Goal: Information Seeking & Learning: Learn about a topic

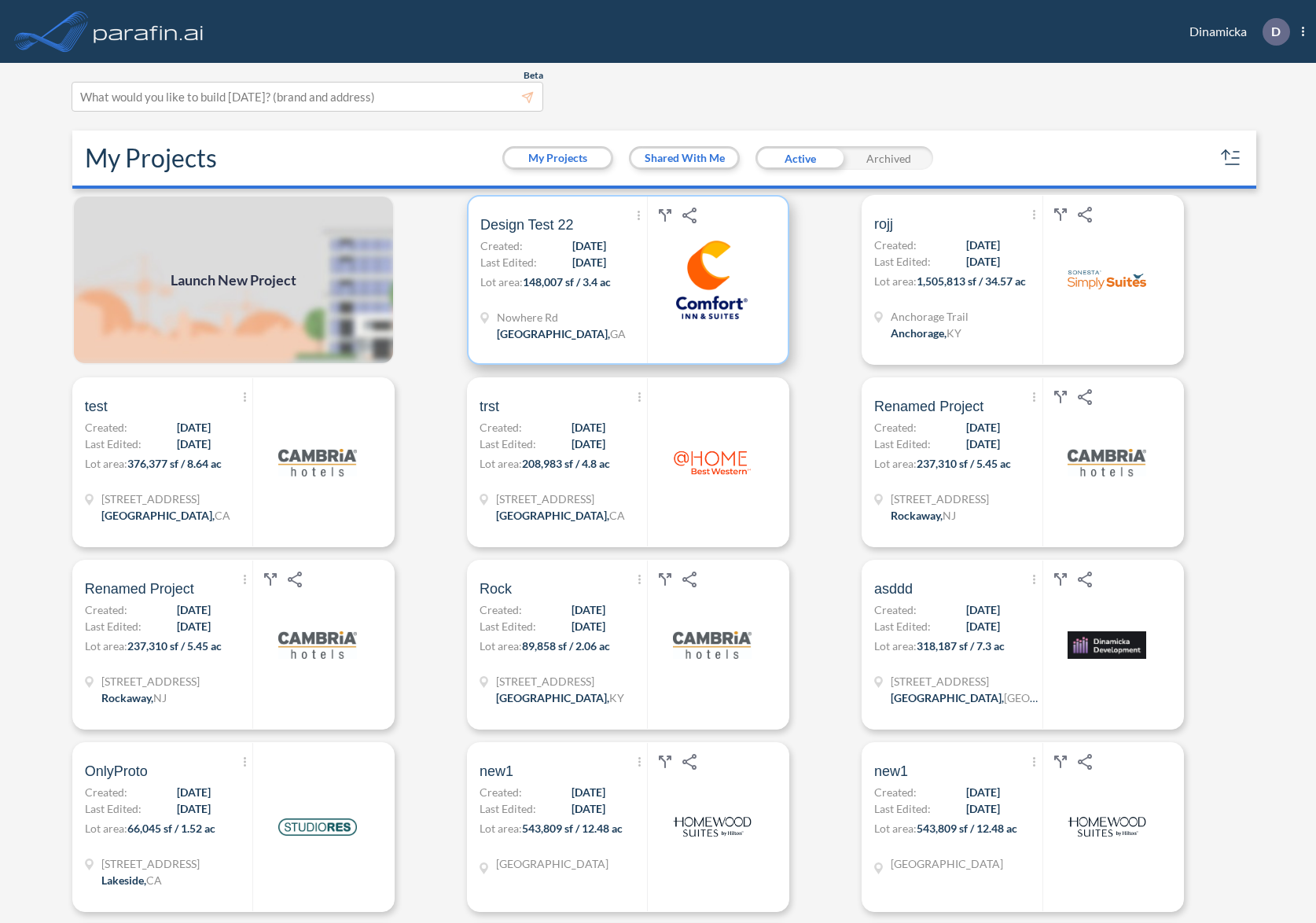
click at [529, 284] on span "148,007 sf / 3.4 ac" at bounding box center [567, 281] width 88 height 13
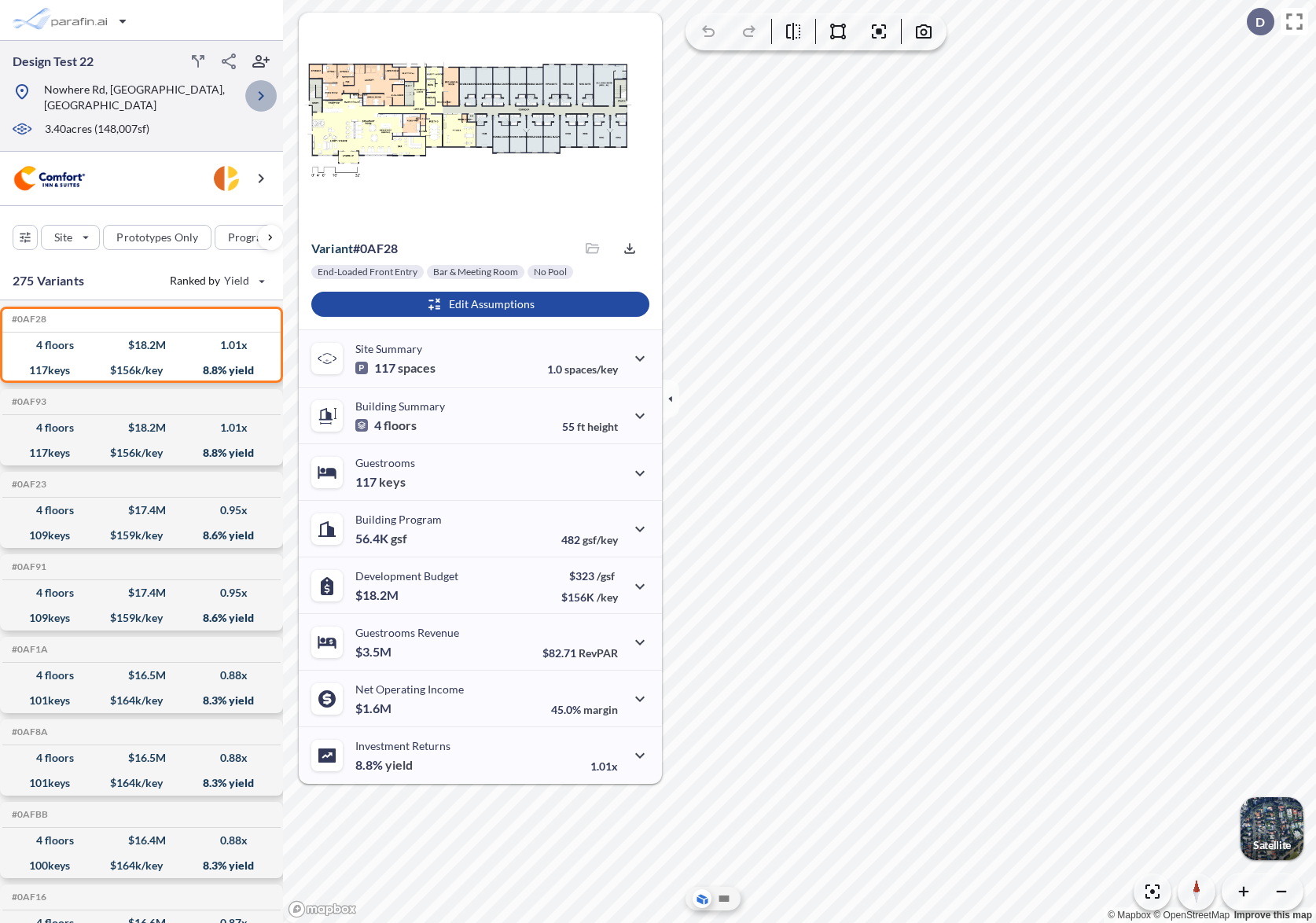
click at [266, 91] on icon "button" at bounding box center [260, 95] width 19 height 19
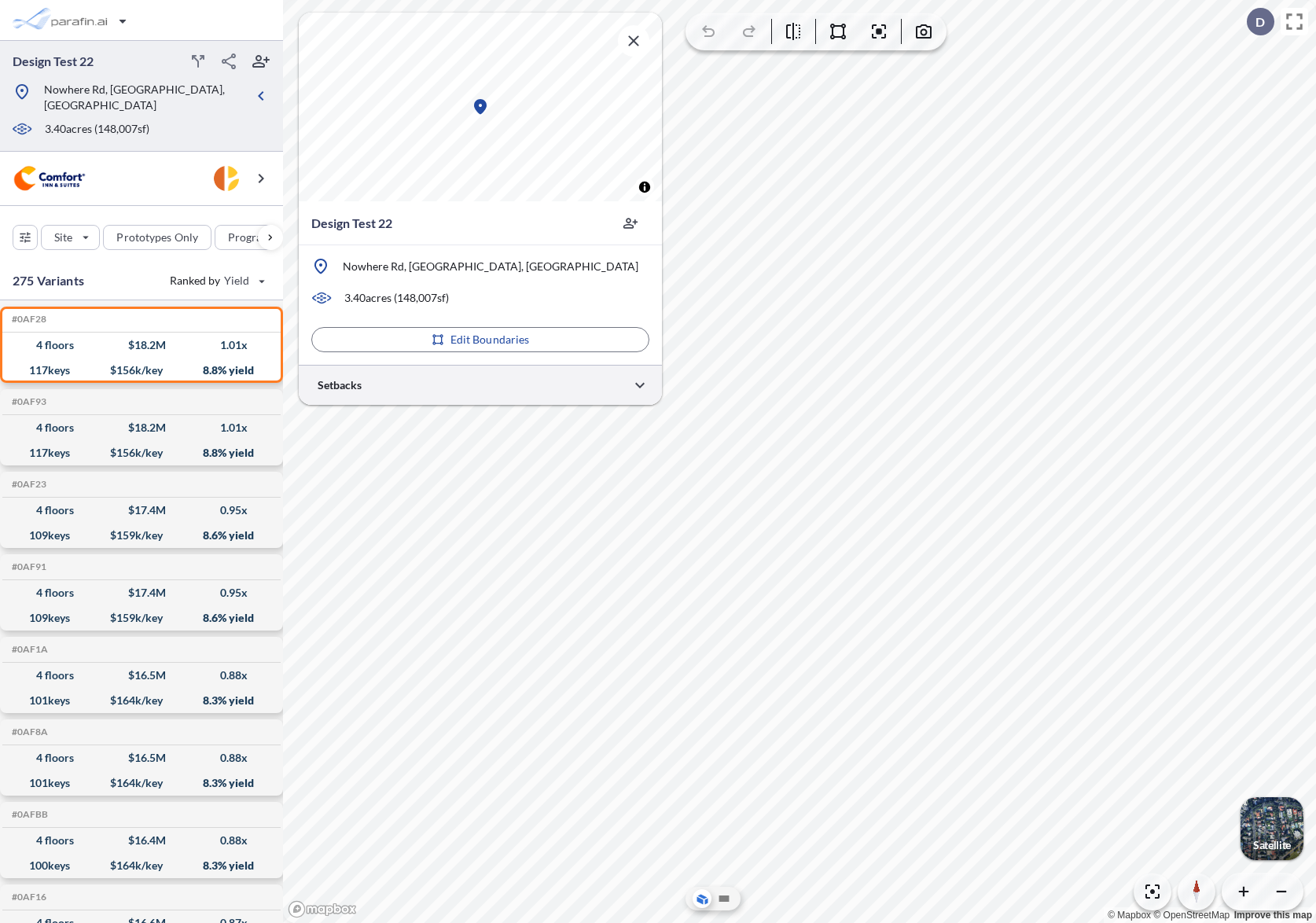
click at [520, 387] on div at bounding box center [480, 385] width 363 height 40
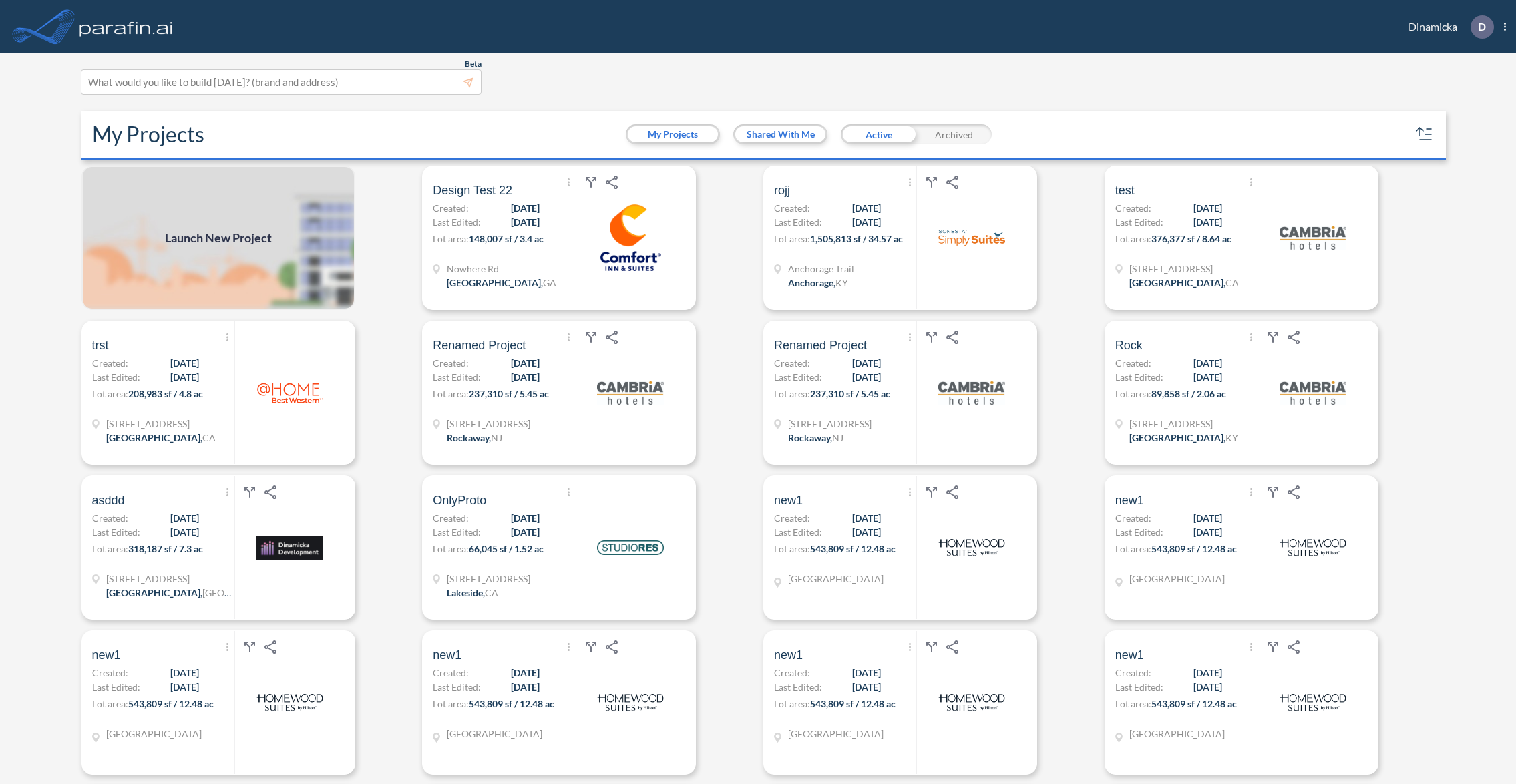
click at [759, 84] on div "Beta This experimental feature is still in beta. Help improve this by reporting…" at bounding box center [753, 82] width 1345 height 25
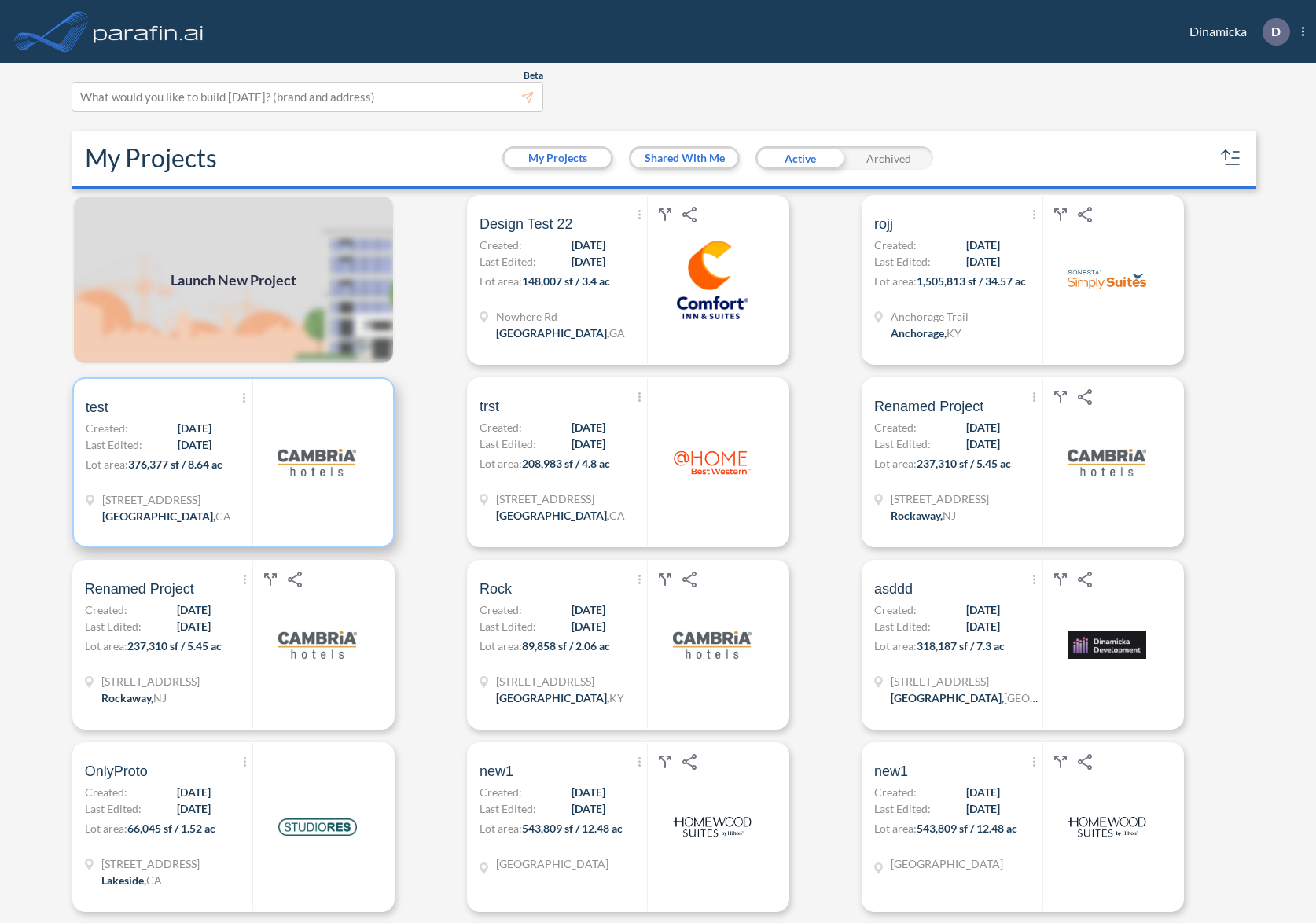
click at [247, 427] on div "Show More Created with sketchtool. Archive Reports Share a copy test Created: 0…" at bounding box center [169, 462] width 167 height 167
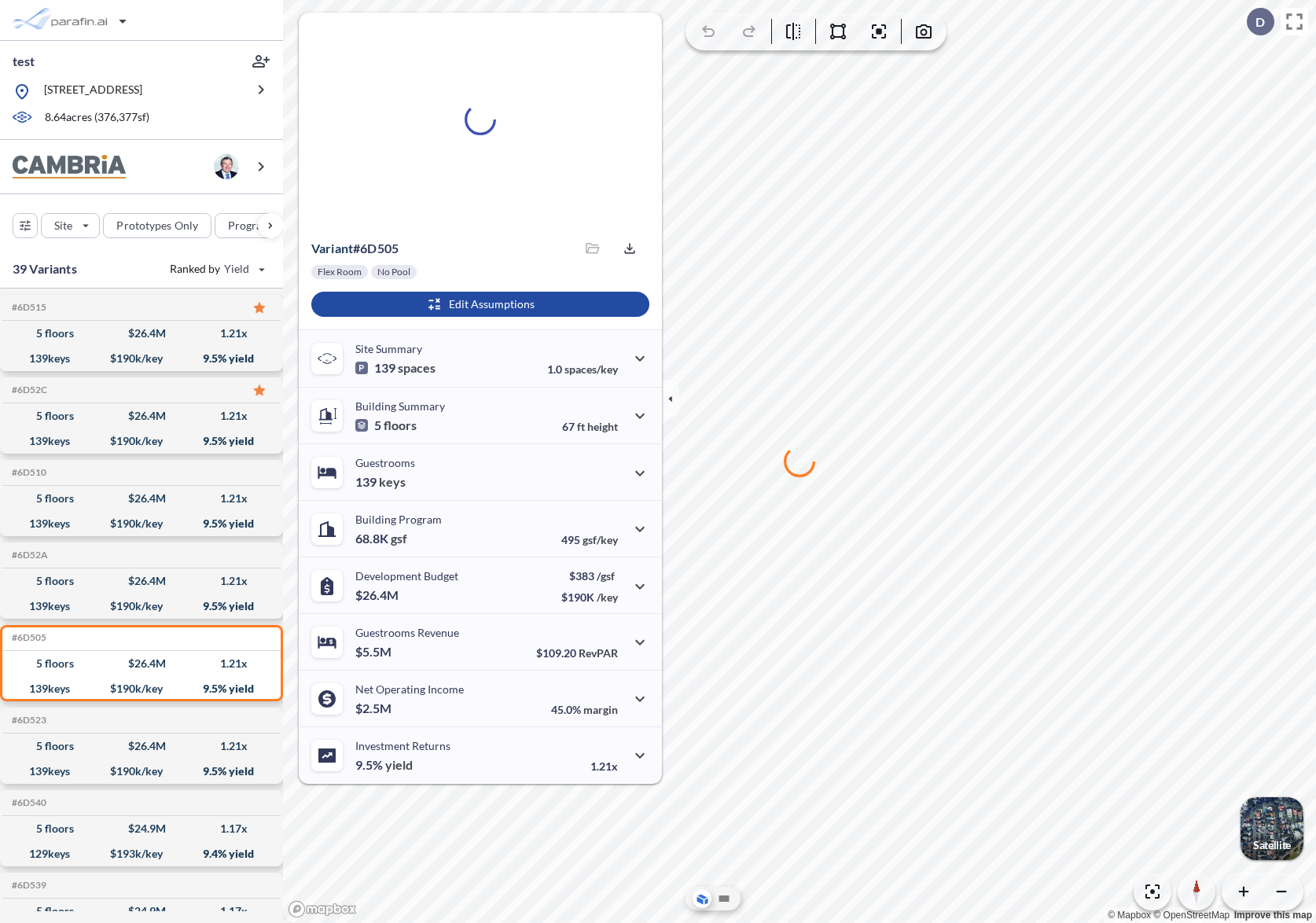
scroll to position [31, 0]
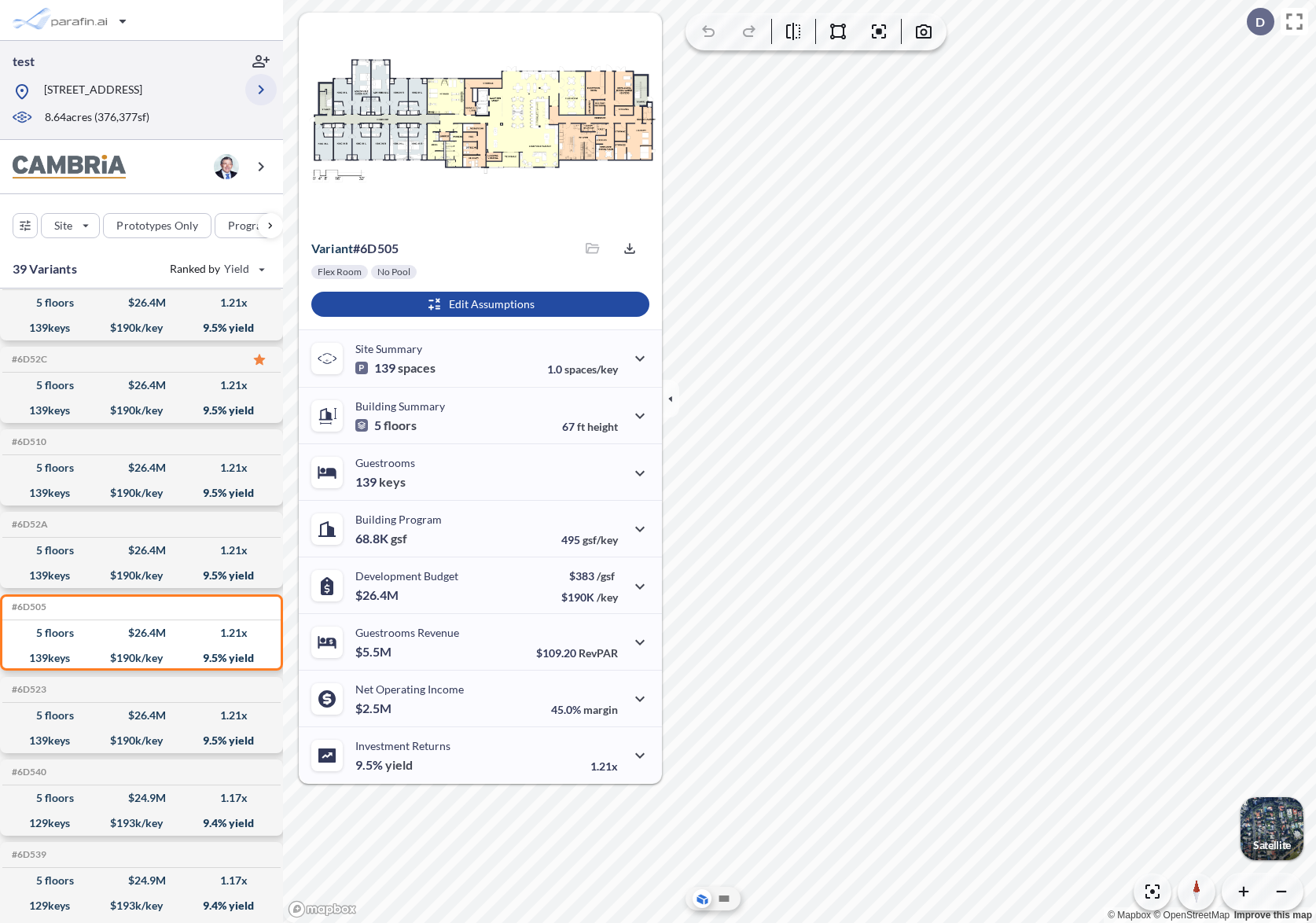
click at [263, 94] on icon "button" at bounding box center [262, 90] width 6 height 10
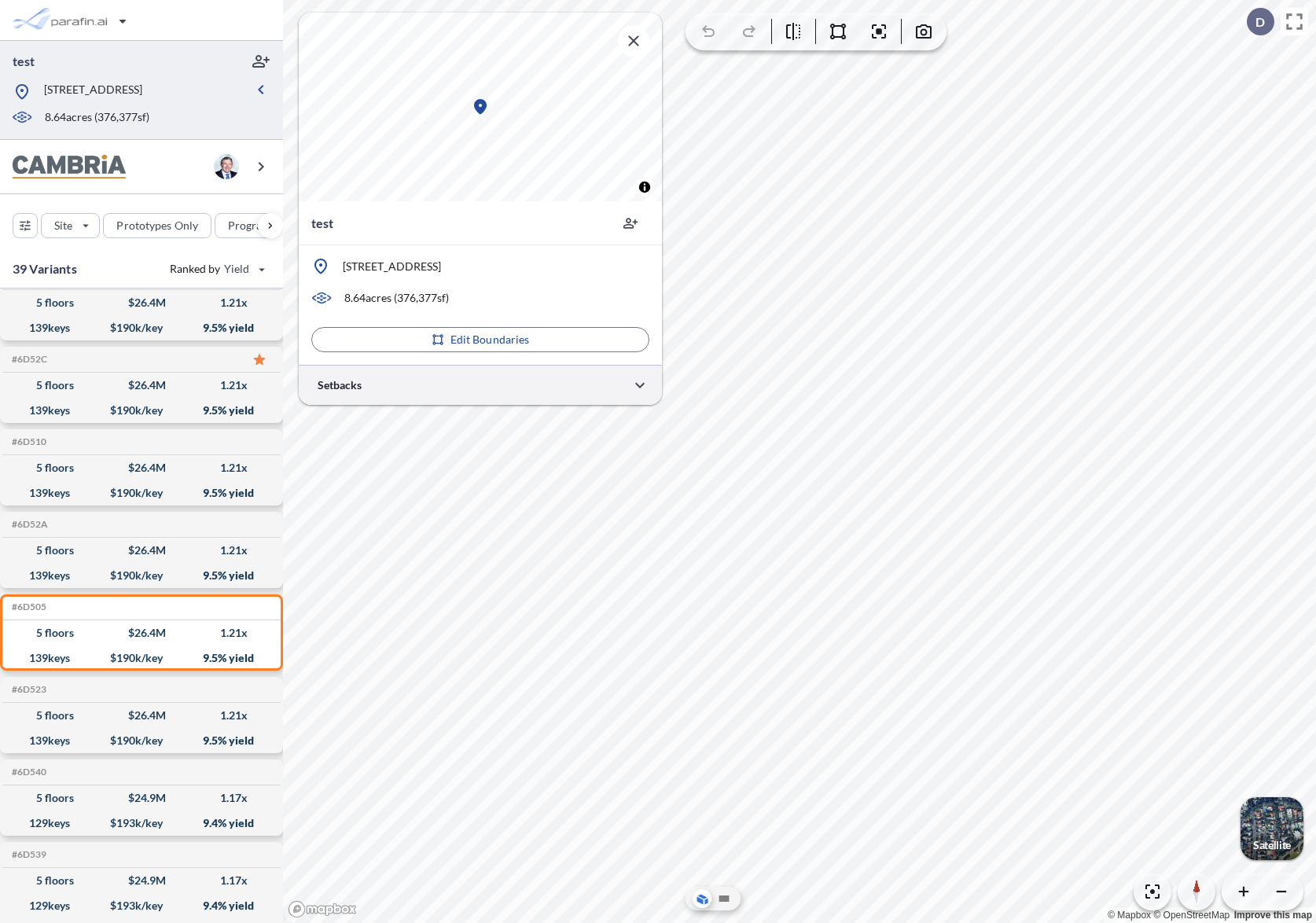
click at [427, 378] on div at bounding box center [480, 385] width 363 height 40
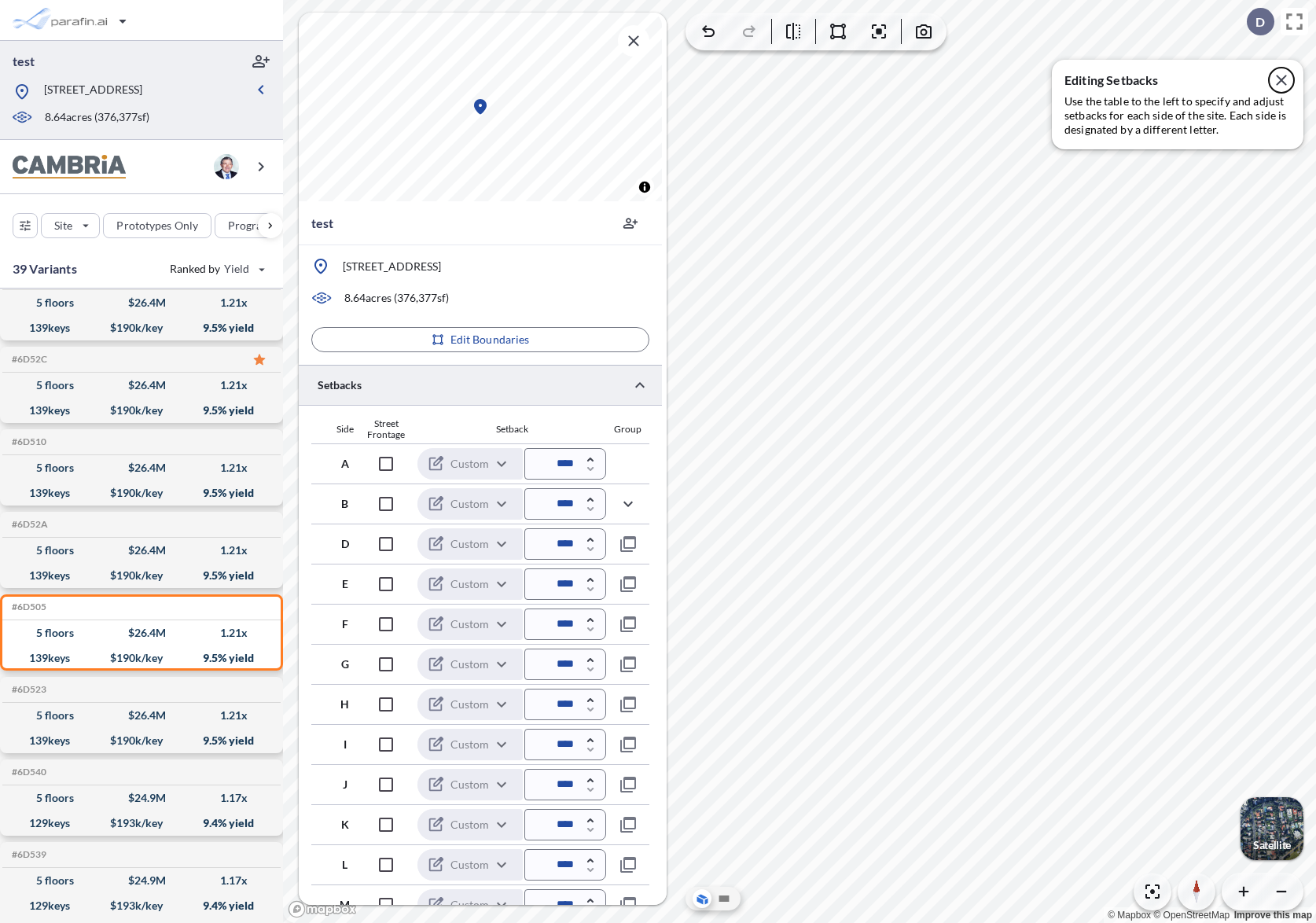
click at [1283, 75] on icon "button" at bounding box center [1281, 79] width 19 height 19
click at [602, 391] on div at bounding box center [480, 385] width 363 height 40
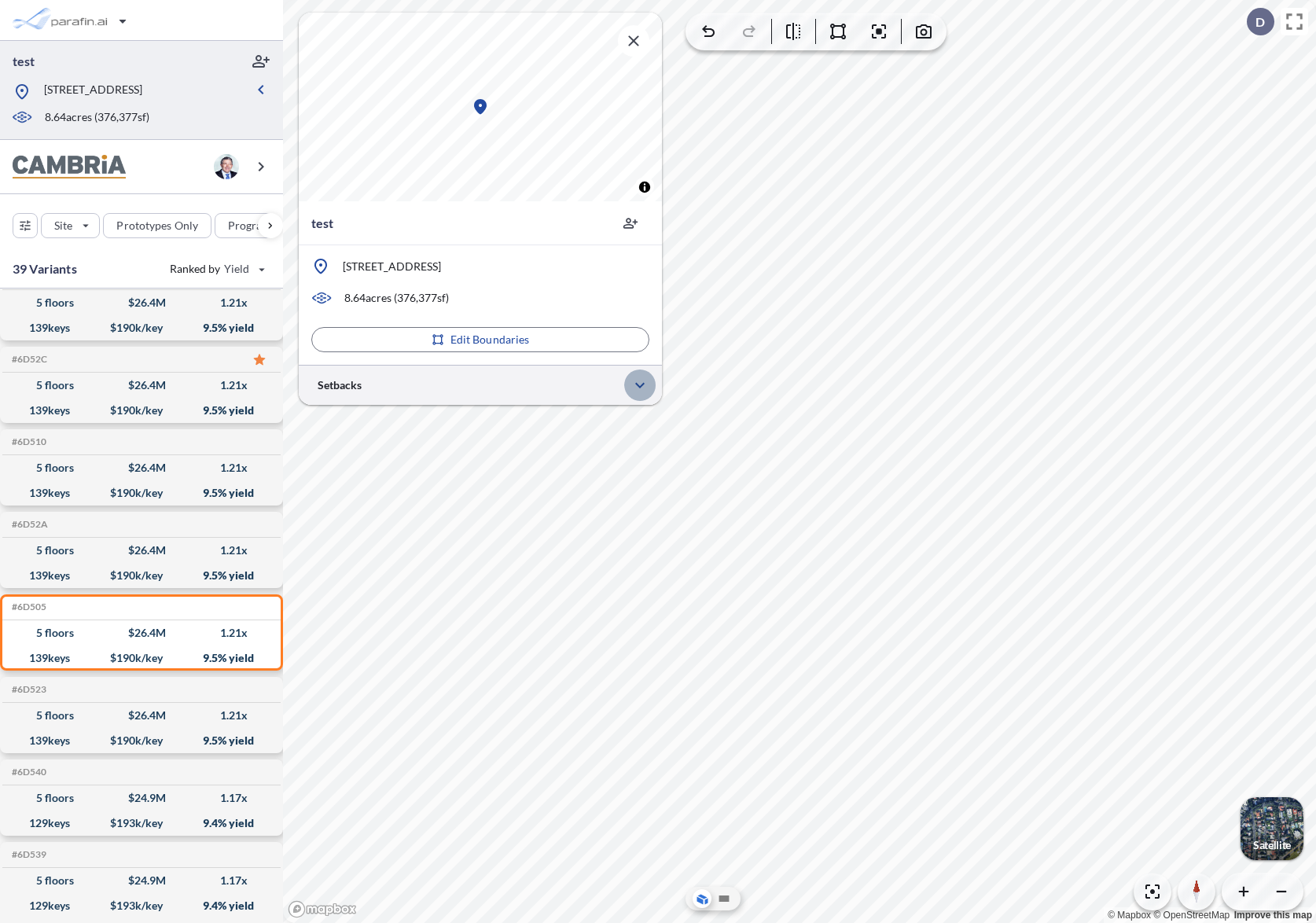
click at [639, 388] on icon "button" at bounding box center [639, 385] width 19 height 19
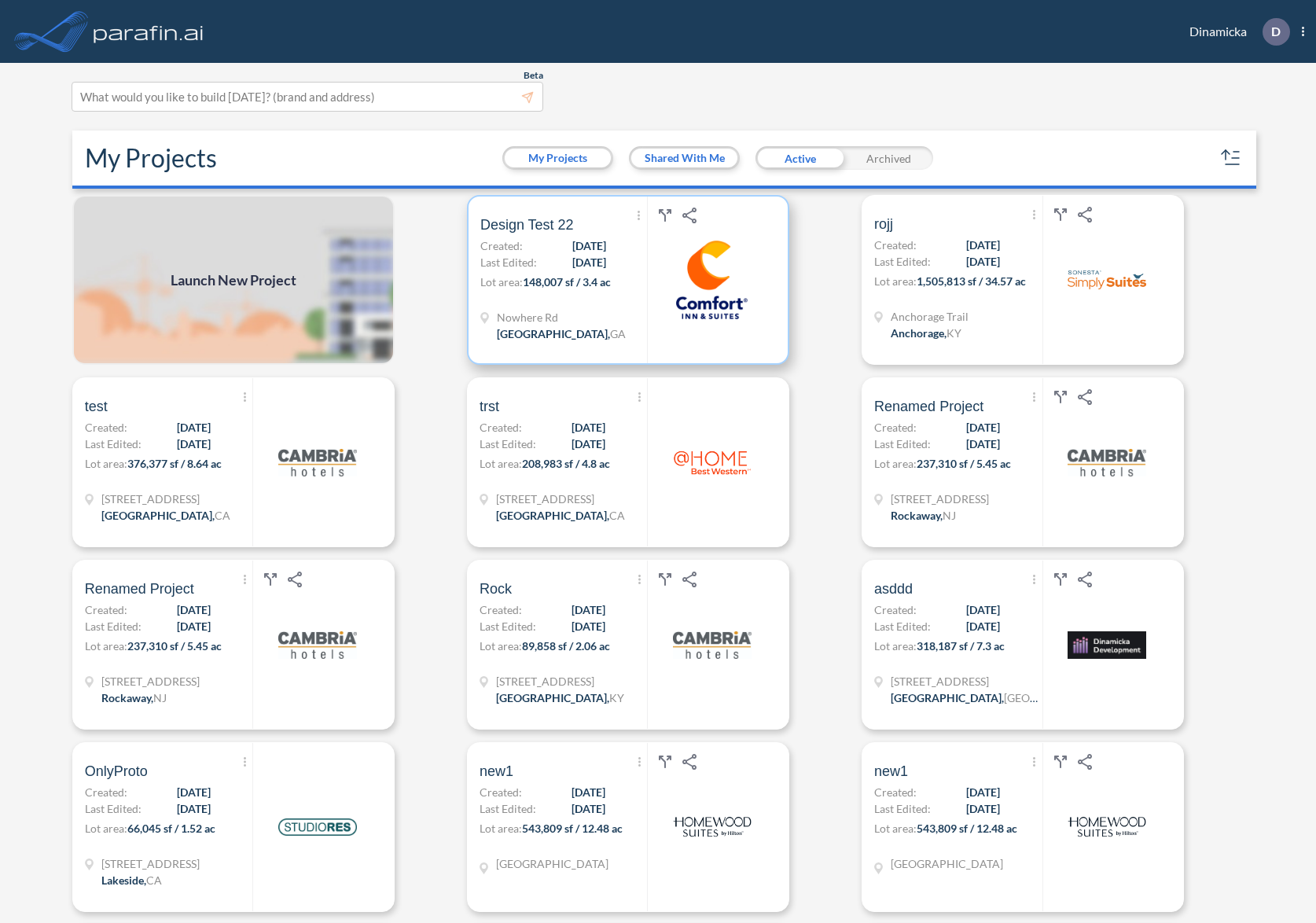
click at [525, 276] on span "148,007 sf / 3.4 ac" at bounding box center [567, 281] width 88 height 13
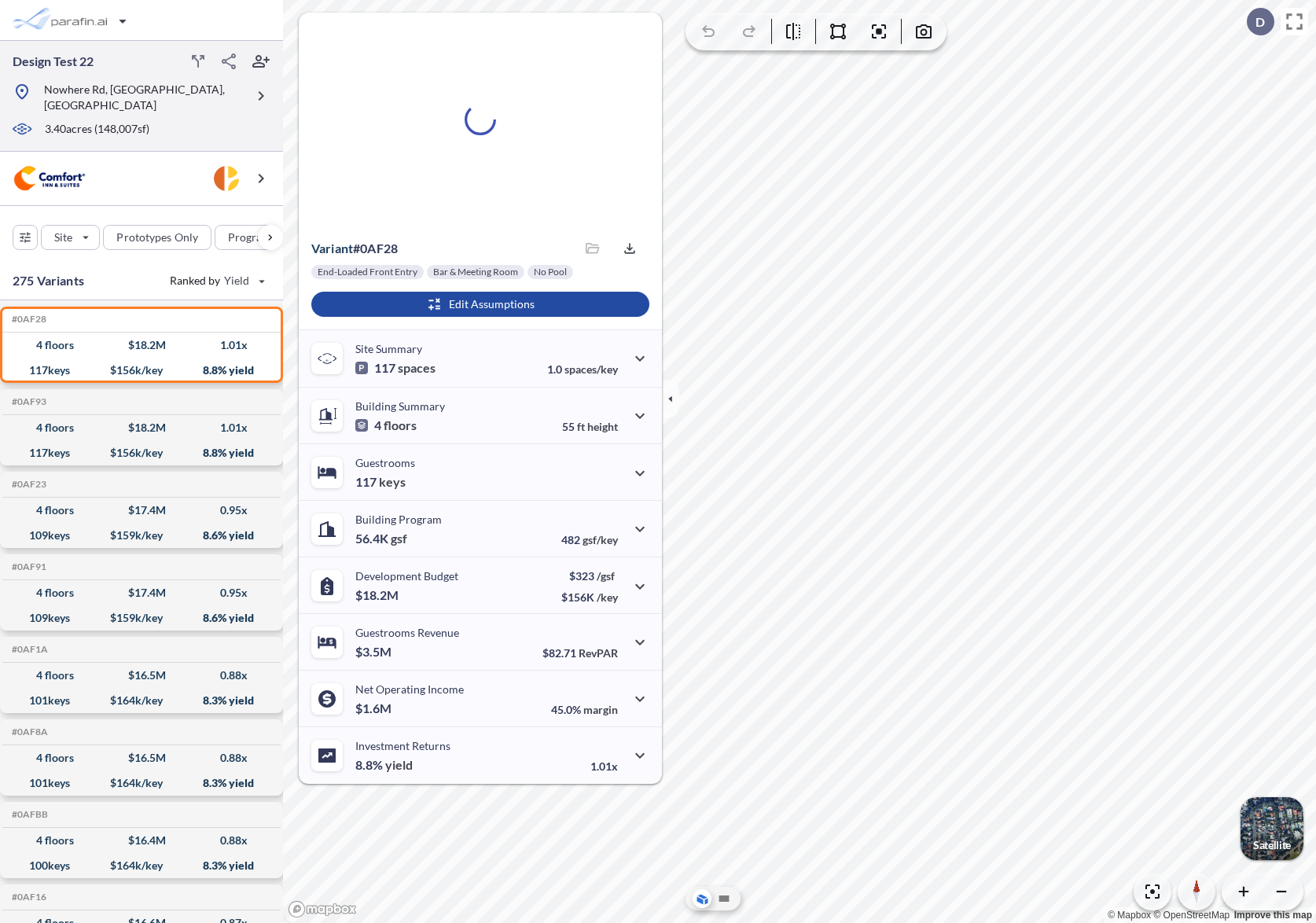
click at [258, 91] on icon "button" at bounding box center [260, 95] width 19 height 19
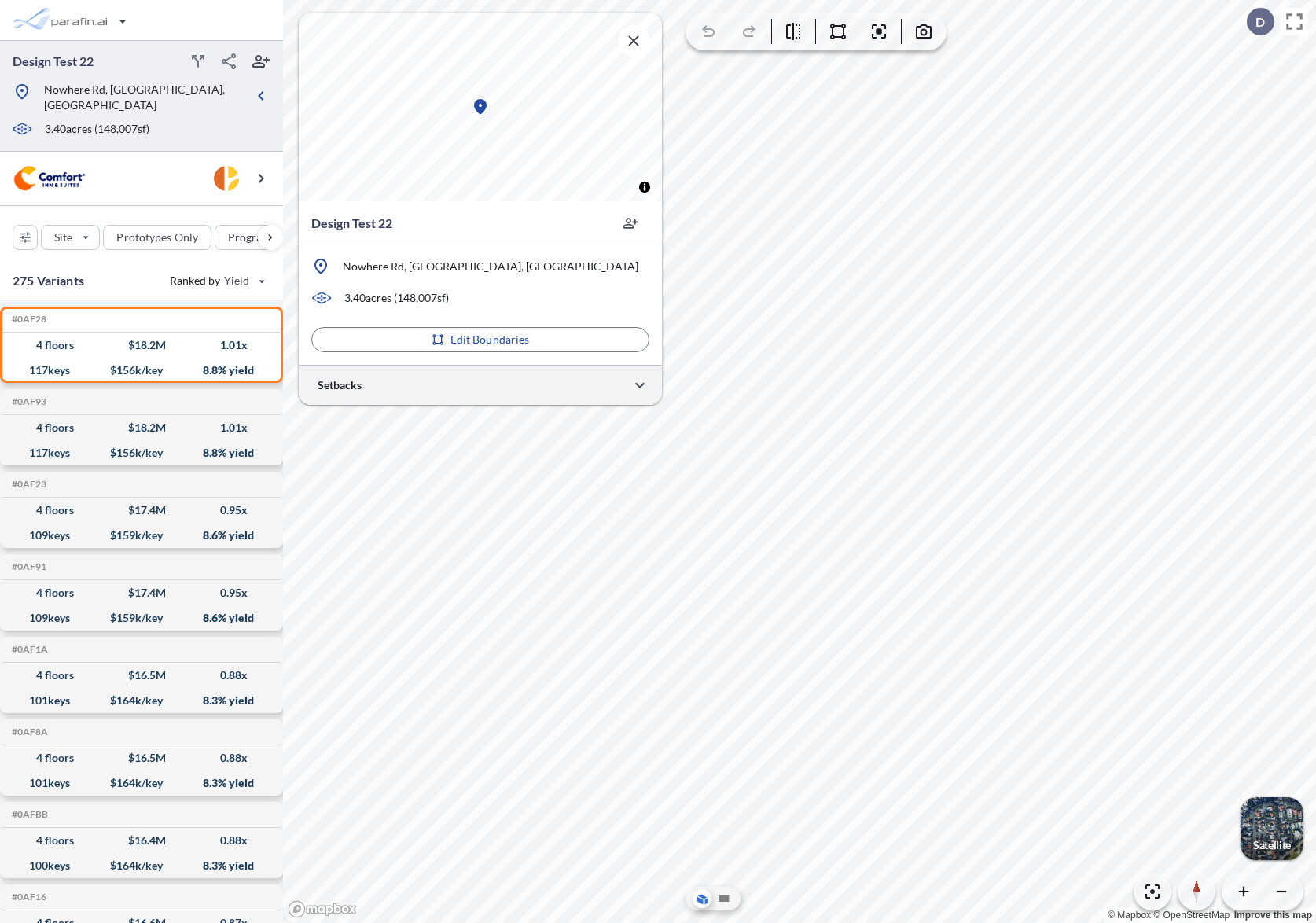
click at [432, 388] on div at bounding box center [480, 385] width 363 height 40
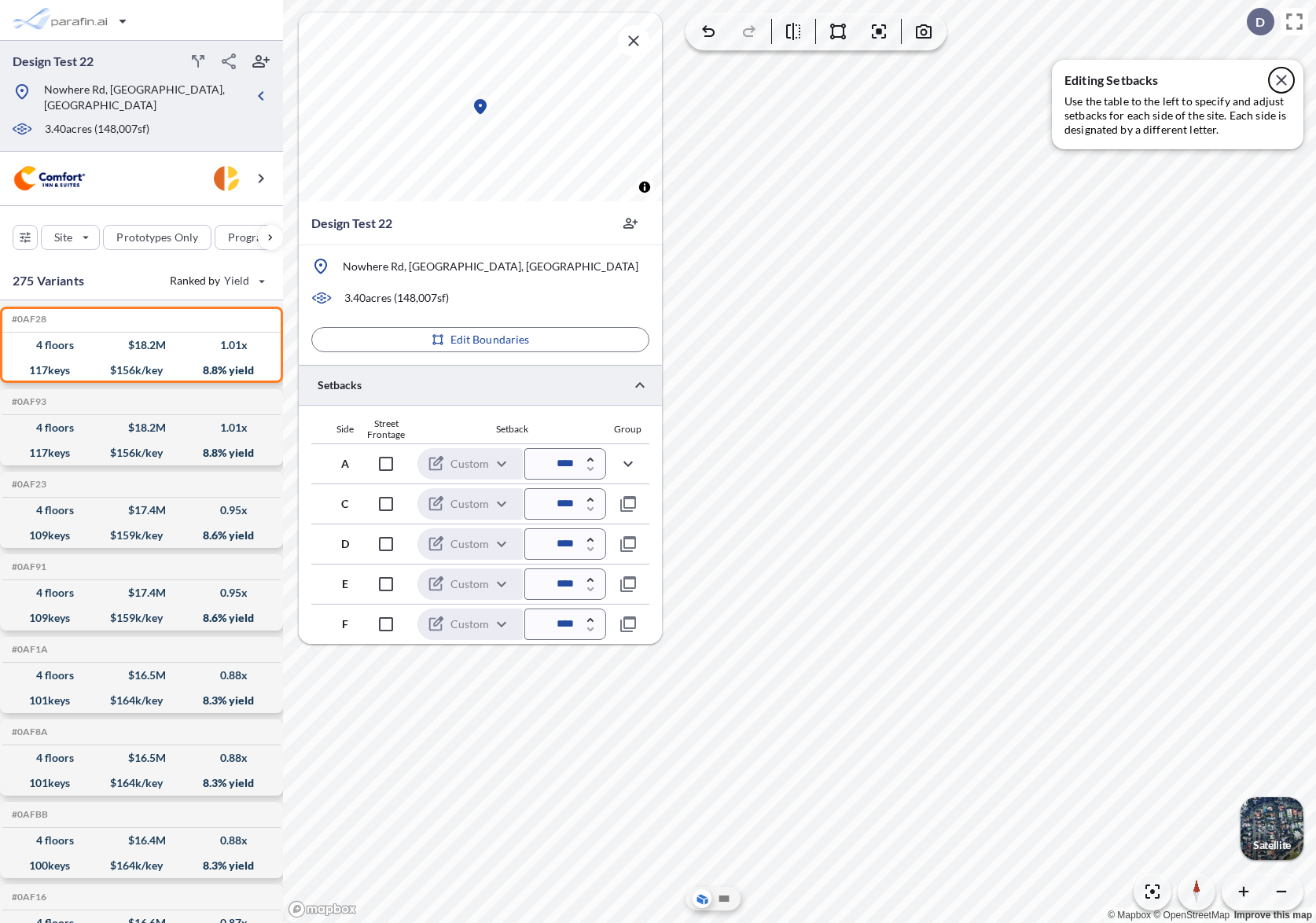
click at [1282, 81] on icon "button" at bounding box center [1281, 79] width 10 height 10
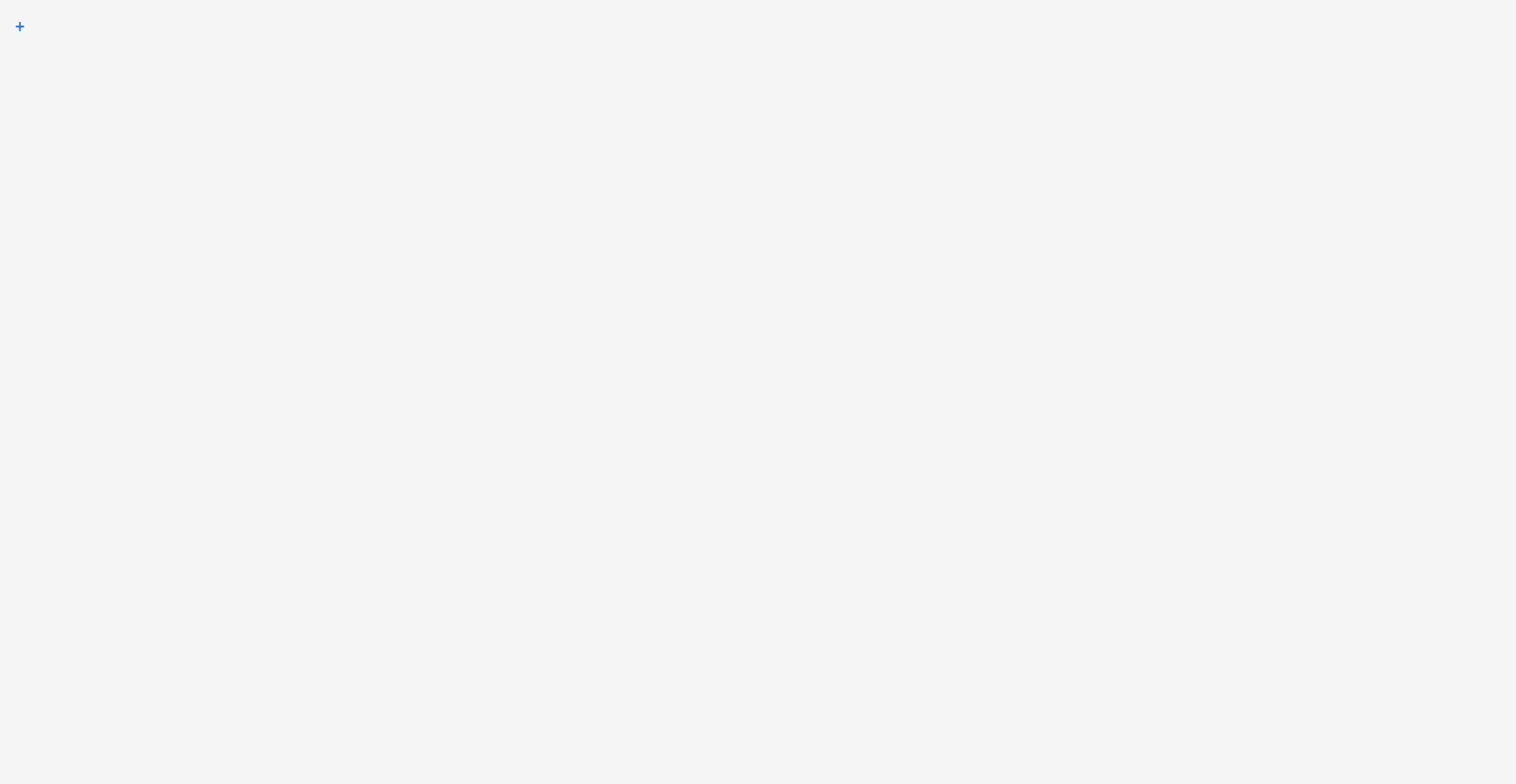
click at [933, 359] on div at bounding box center [758, 392] width 1516 height 784
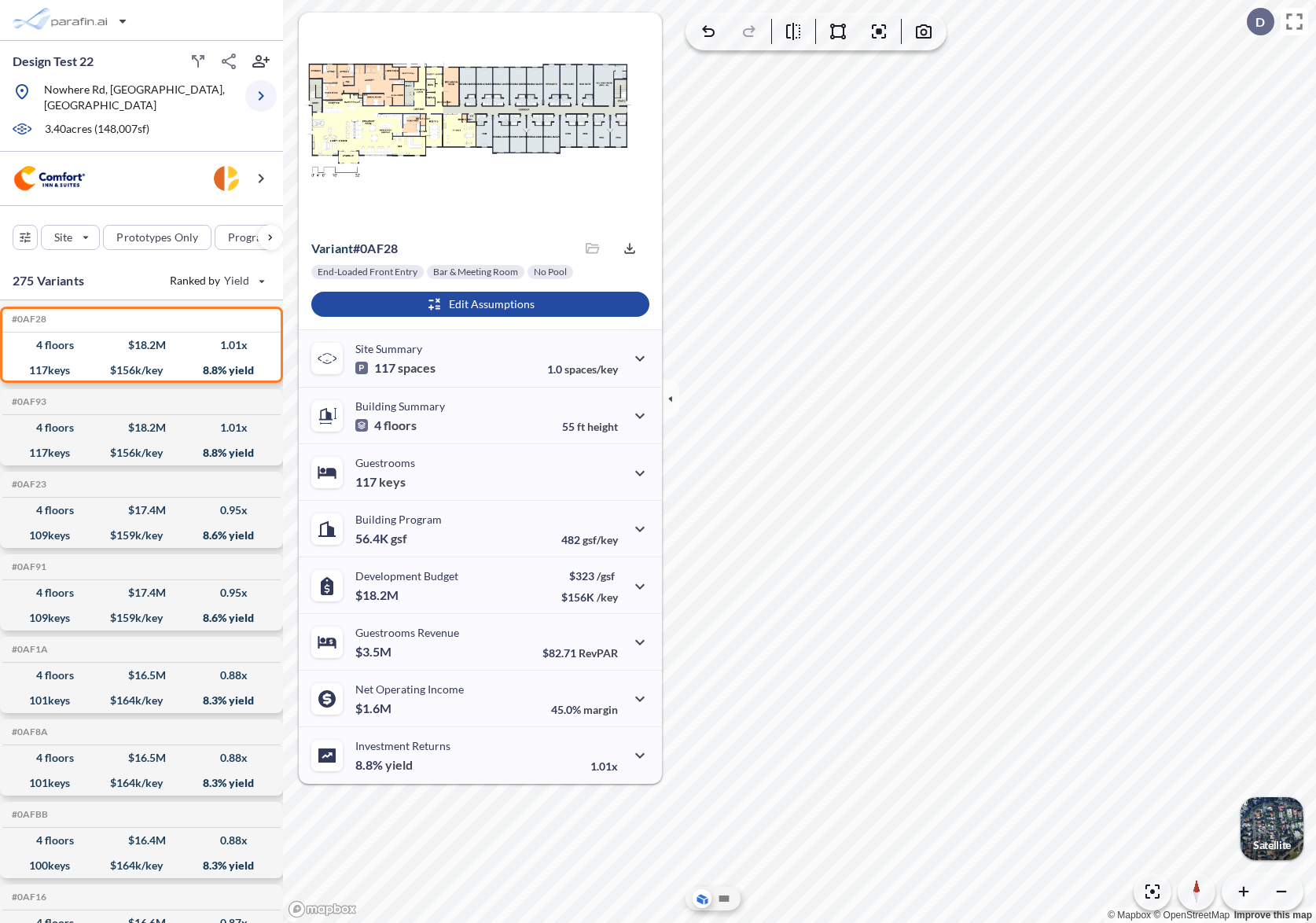
click at [259, 89] on icon "button" at bounding box center [260, 95] width 19 height 19
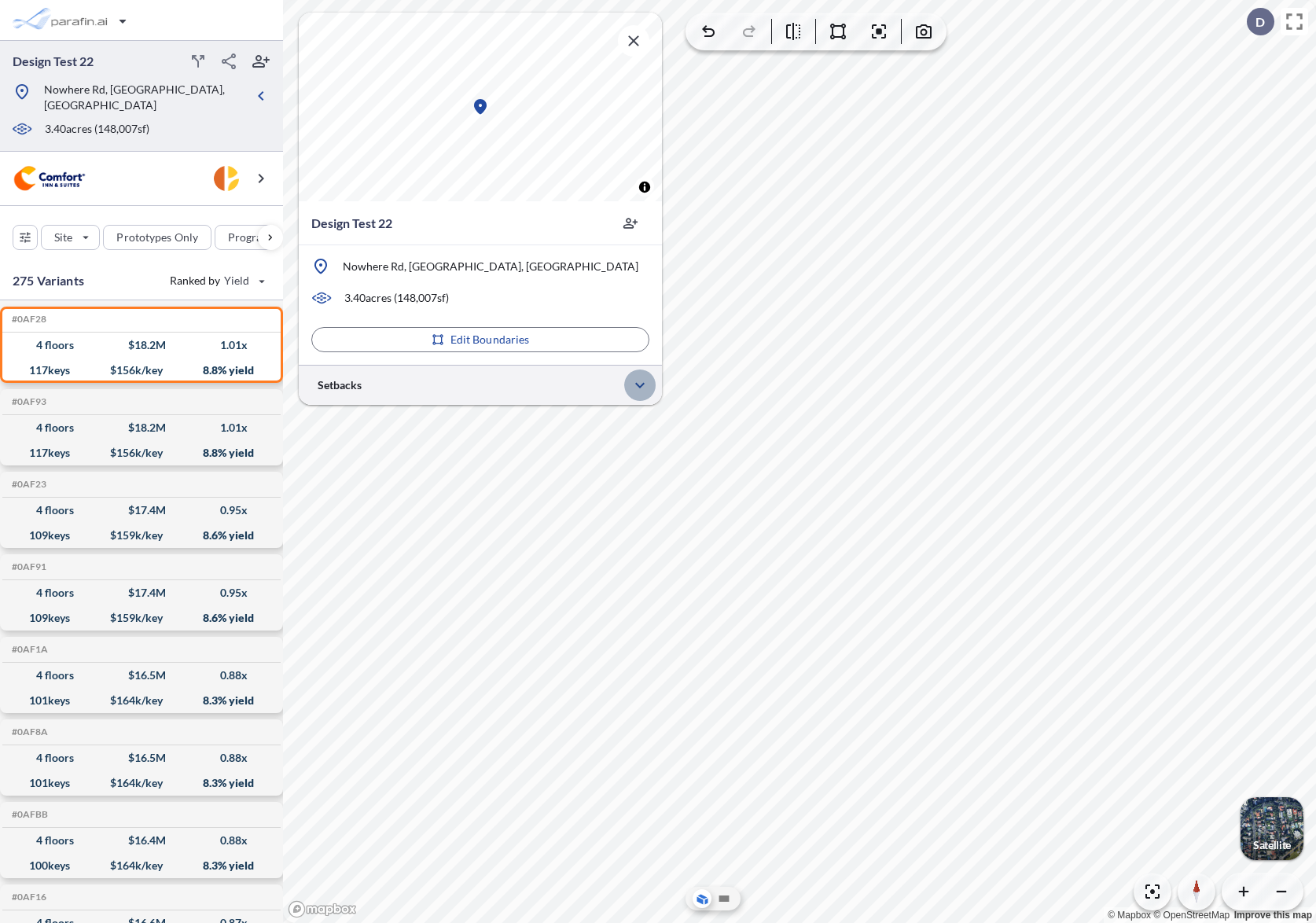
click at [639, 384] on icon "button" at bounding box center [639, 385] width 19 height 19
